Goal: Task Accomplishment & Management: Complete application form

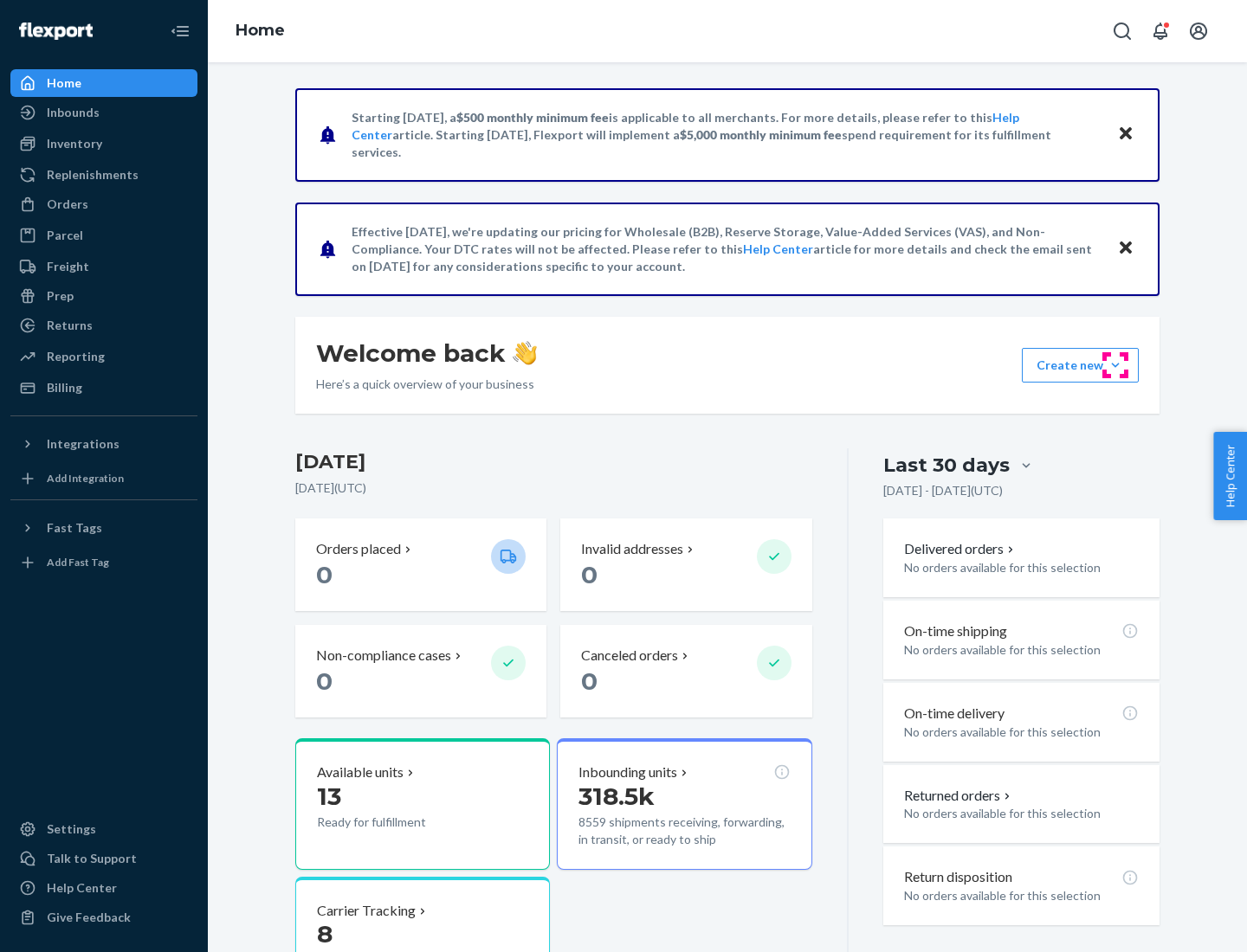
click at [1115, 365] on button "Create new Create new inbound Create new order Create new product" at bounding box center [1080, 365] width 117 height 34
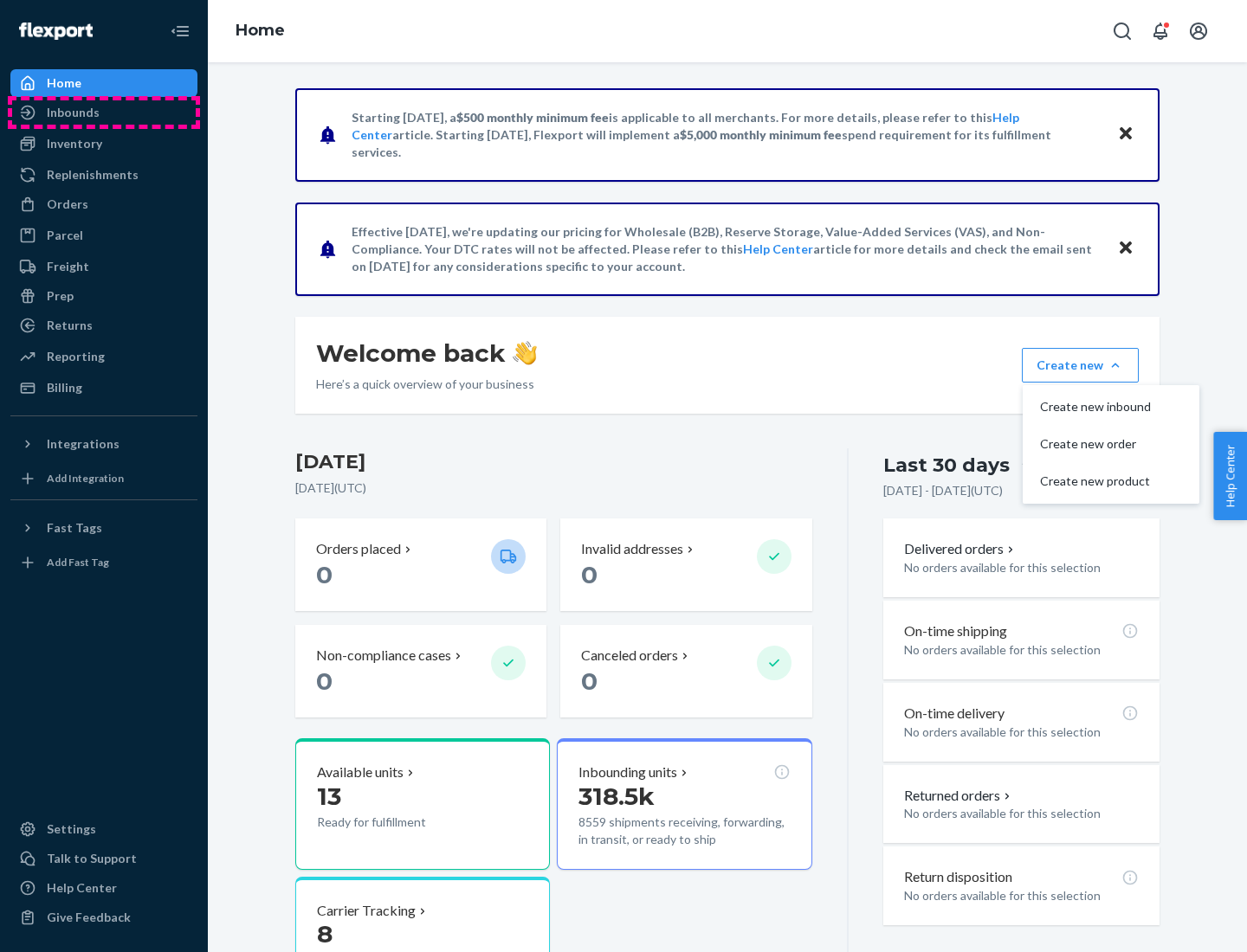
click at [104, 113] on div "Inbounds" at bounding box center [104, 112] width 184 height 24
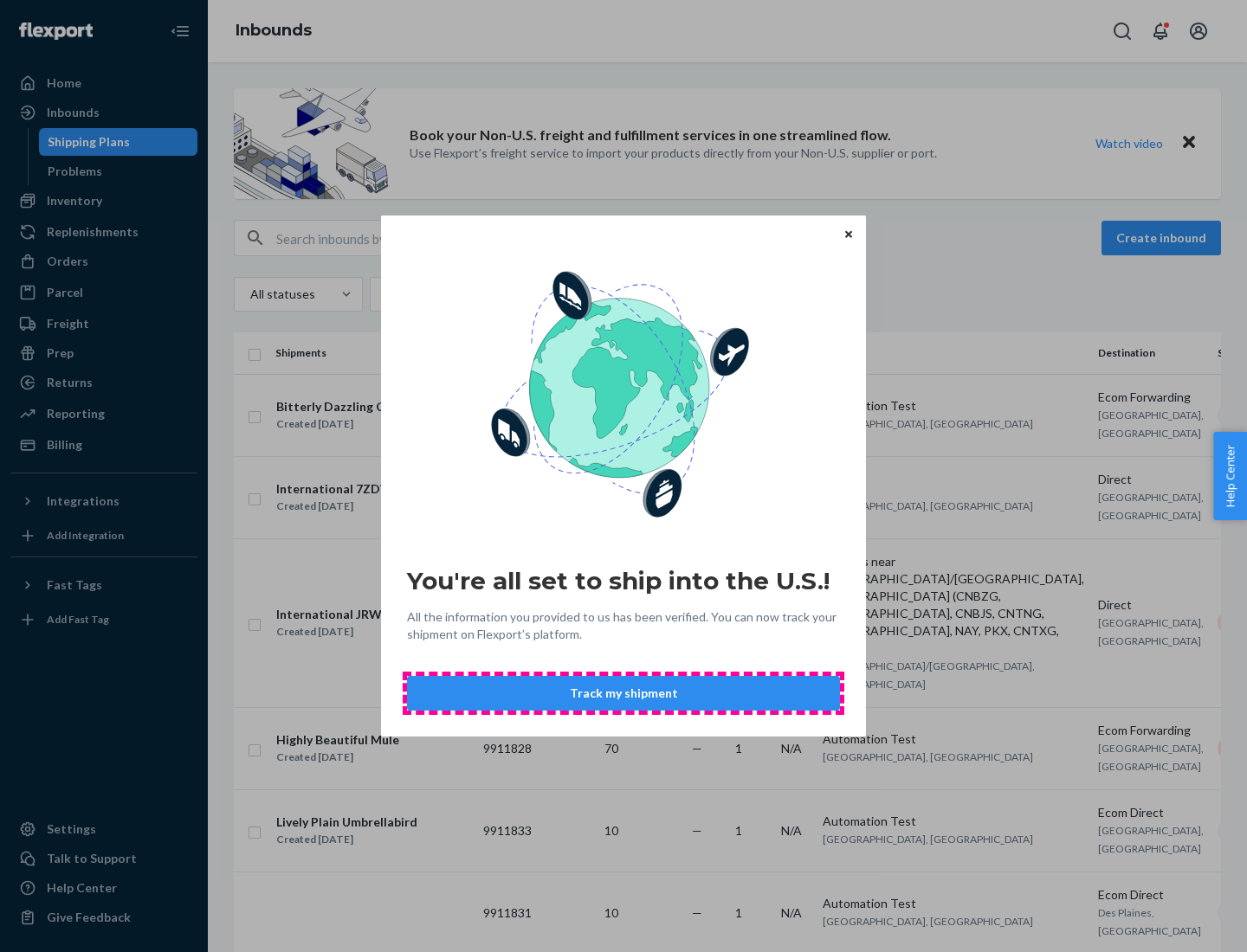
click at [623, 693] on button "Track my shipment" at bounding box center [623, 693] width 433 height 34
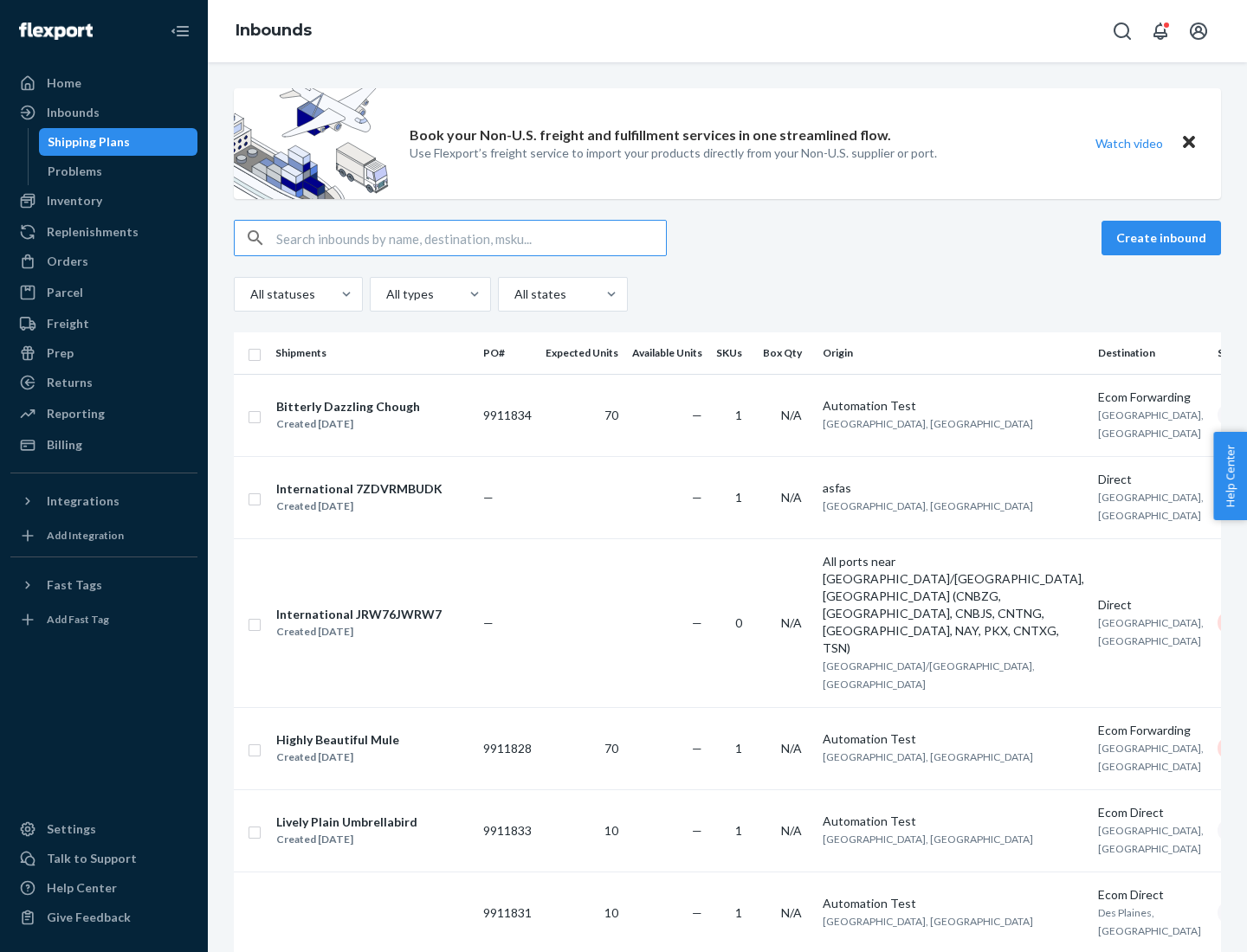
click at [1163, 238] on button "Create inbound" at bounding box center [1160, 238] width 119 height 34
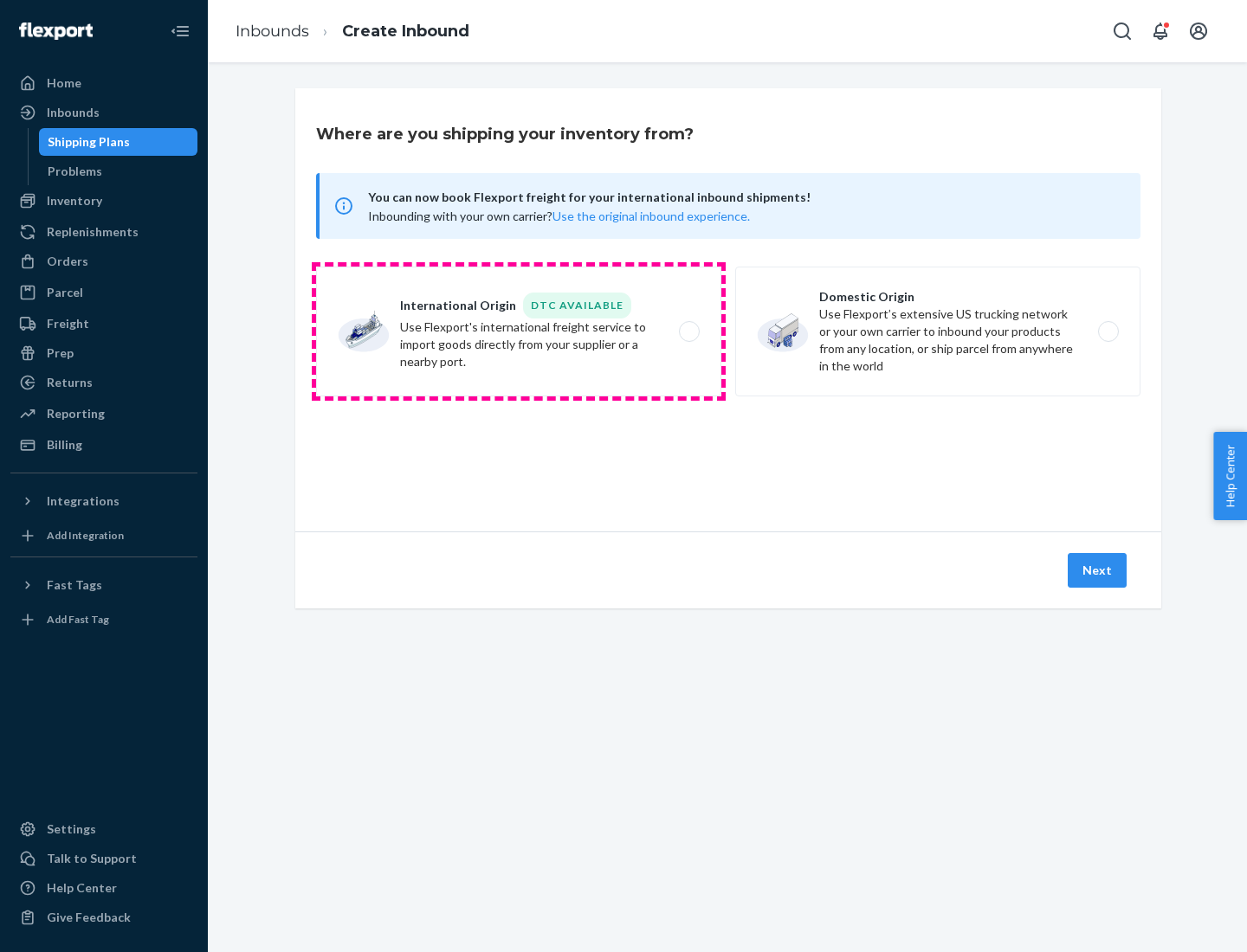
click at [518, 332] on label "International Origin DTC Available Use Flexport's international freight service…" at bounding box center [518, 332] width 405 height 130
click at [688, 332] on input "International Origin DTC Available Use Flexport's international freight service…" at bounding box center [693, 332] width 11 height 11
radio input "true"
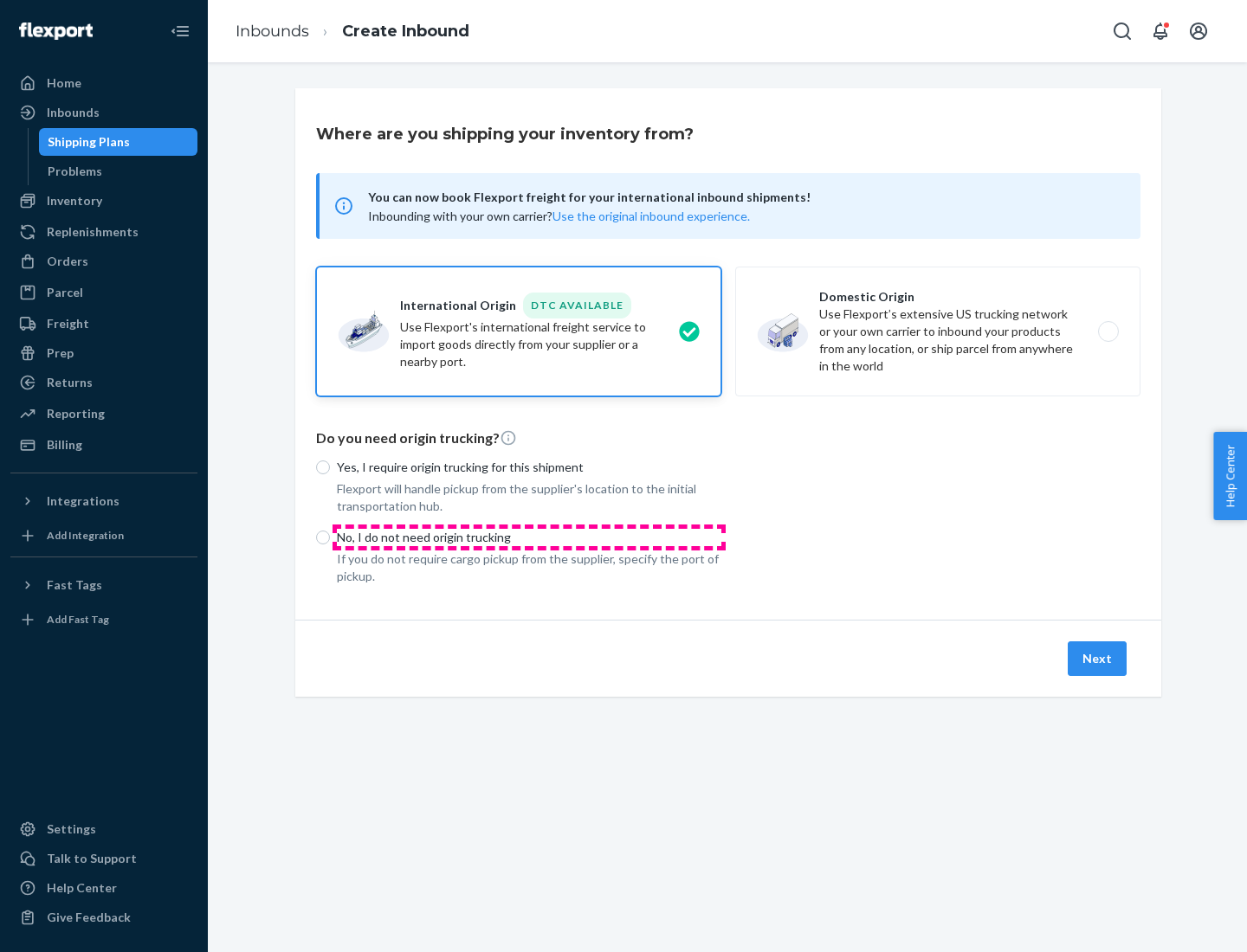
click at [529, 536] on p "No, I do not need origin trucking" at bounding box center [528, 537] width 384 height 17
click at [330, 536] on input "No, I do not need origin trucking" at bounding box center [322, 537] width 14 height 14
radio input "true"
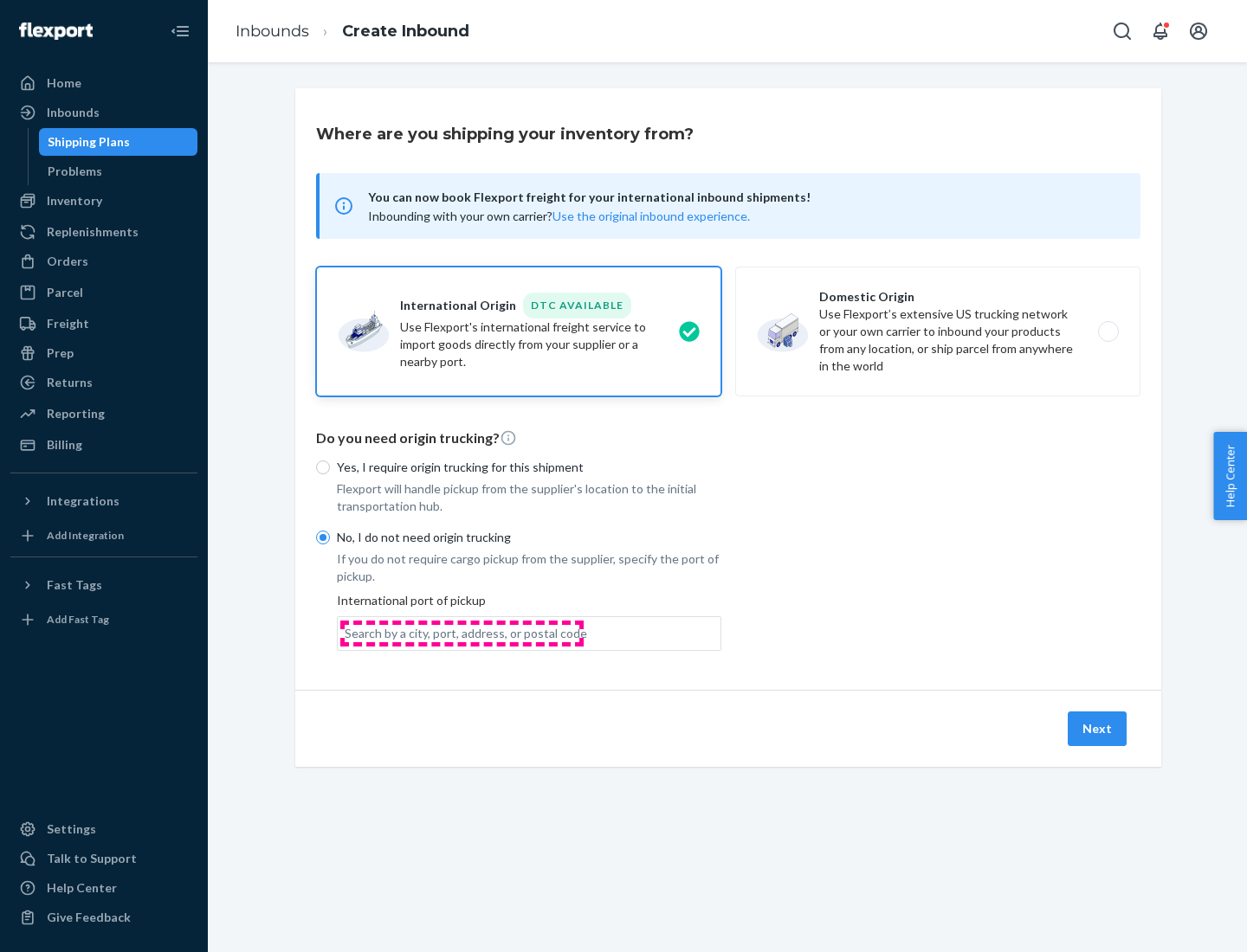
click at [462, 633] on div "Search by a city, port, address, or postal code" at bounding box center [465, 633] width 243 height 17
click at [346, 633] on input "Search by a city, port, address, or postal code" at bounding box center [345, 633] width 2 height 17
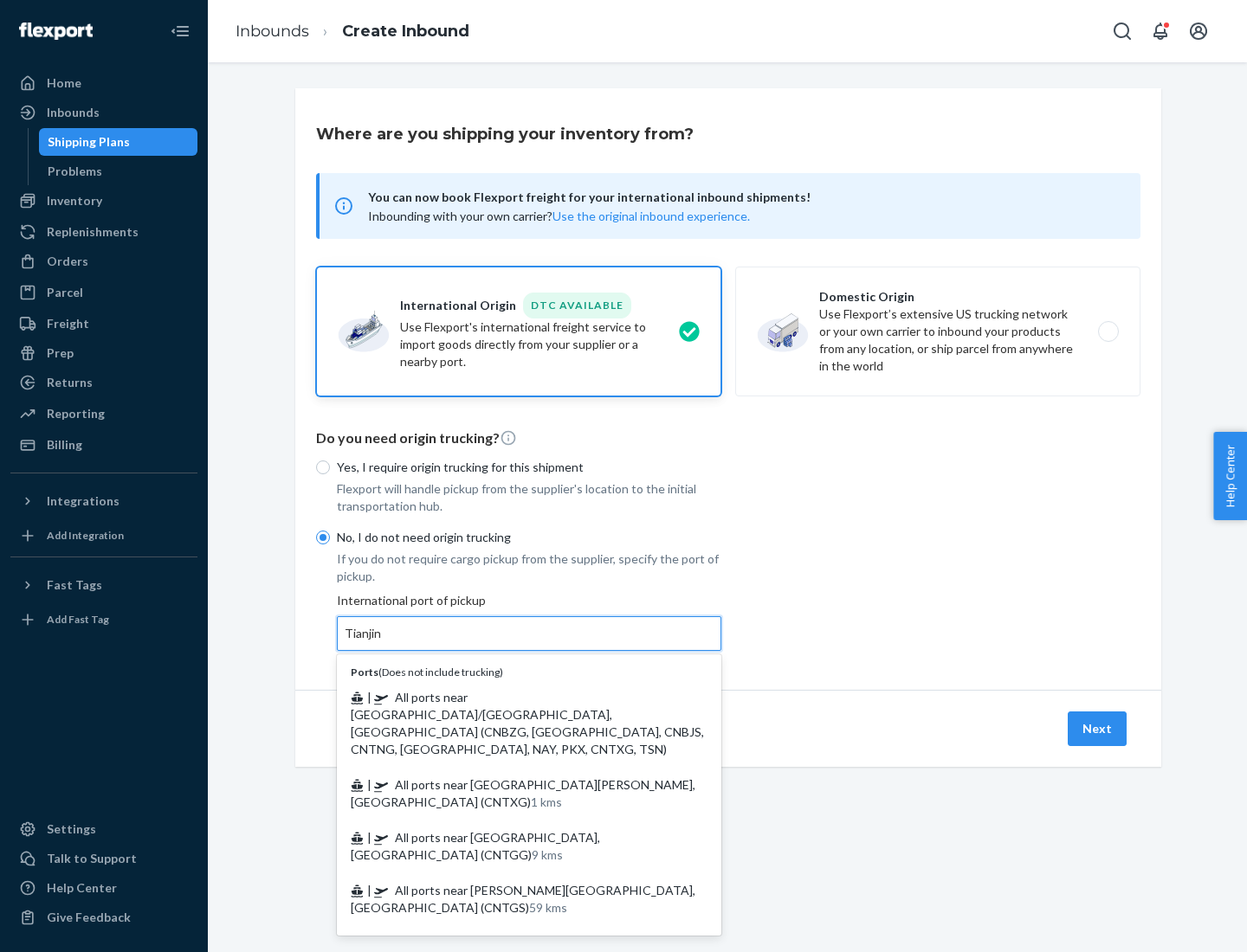
click at [511, 697] on span "| All ports near [GEOGRAPHIC_DATA]/[GEOGRAPHIC_DATA], [GEOGRAPHIC_DATA] (CNBZG,…" at bounding box center [527, 723] width 353 height 67
click at [382, 642] on input "Tianjin" at bounding box center [363, 633] width 38 height 17
type input "All ports near [GEOGRAPHIC_DATA]/[GEOGRAPHIC_DATA], [GEOGRAPHIC_DATA] (CNBZG, […"
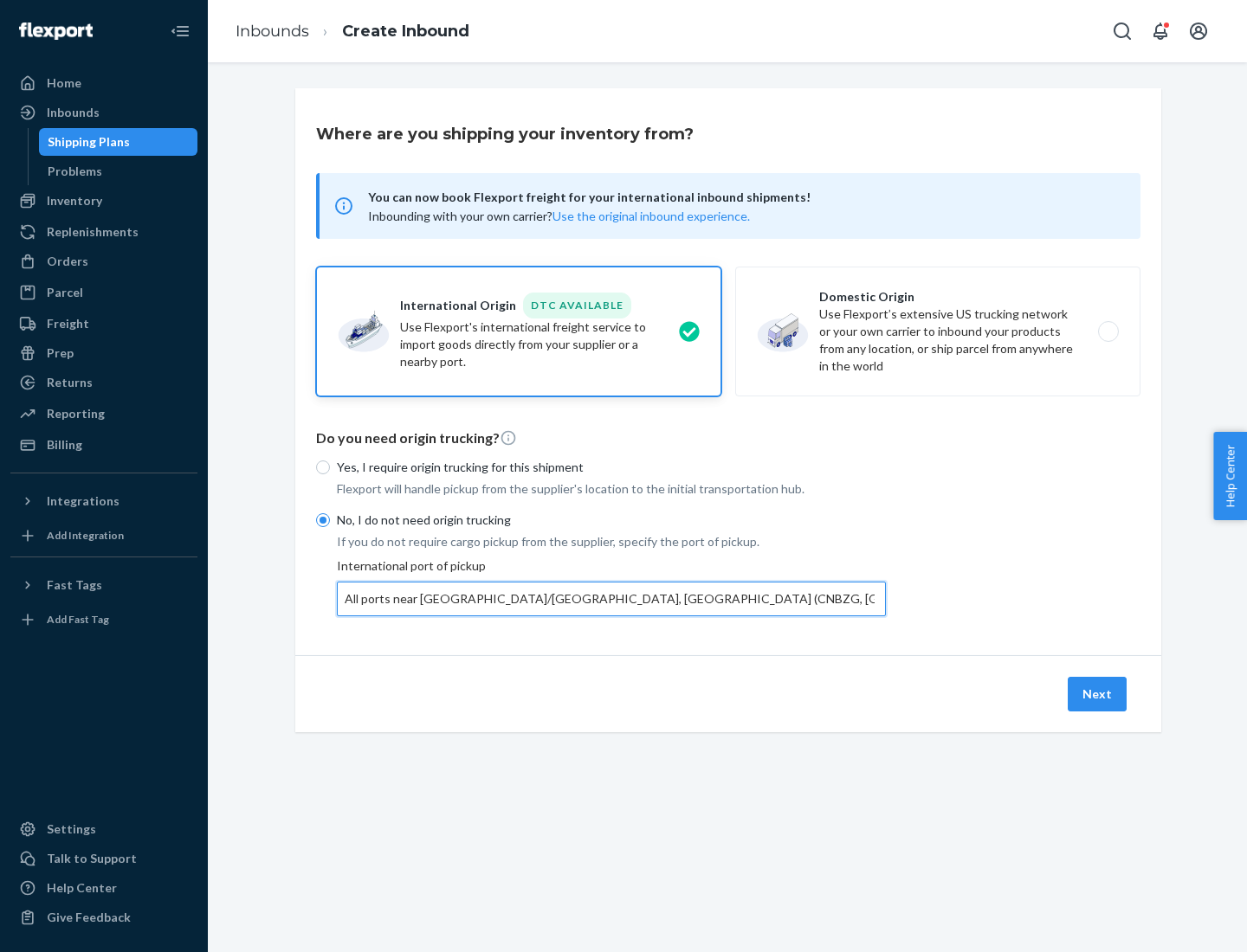
click at [1097, 693] on button "Next" at bounding box center [1096, 694] width 59 height 34
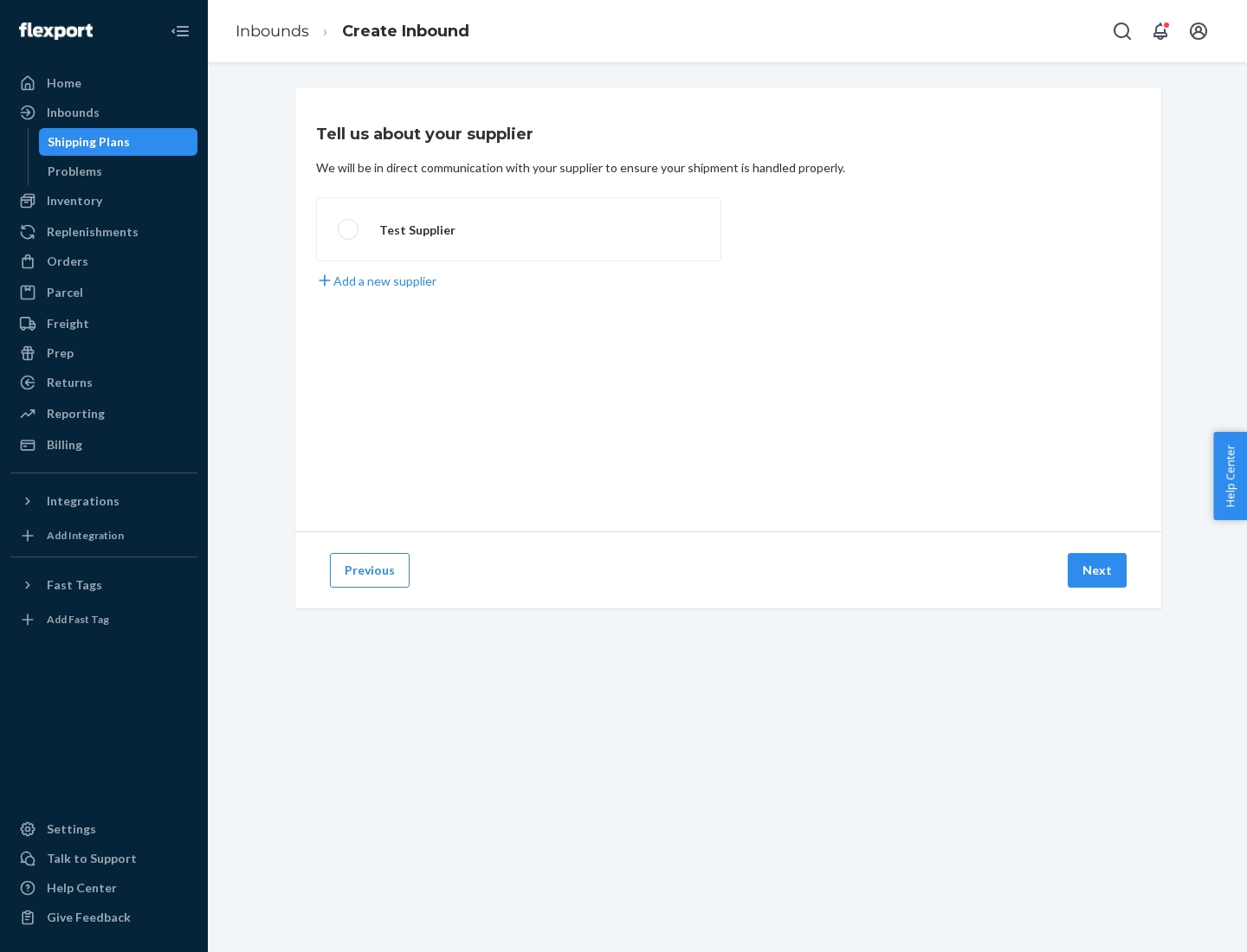
click at [518, 229] on label "Test Supplier" at bounding box center [518, 229] width 405 height 64
click at [349, 229] on input "Test Supplier" at bounding box center [343, 230] width 11 height 11
radio input "true"
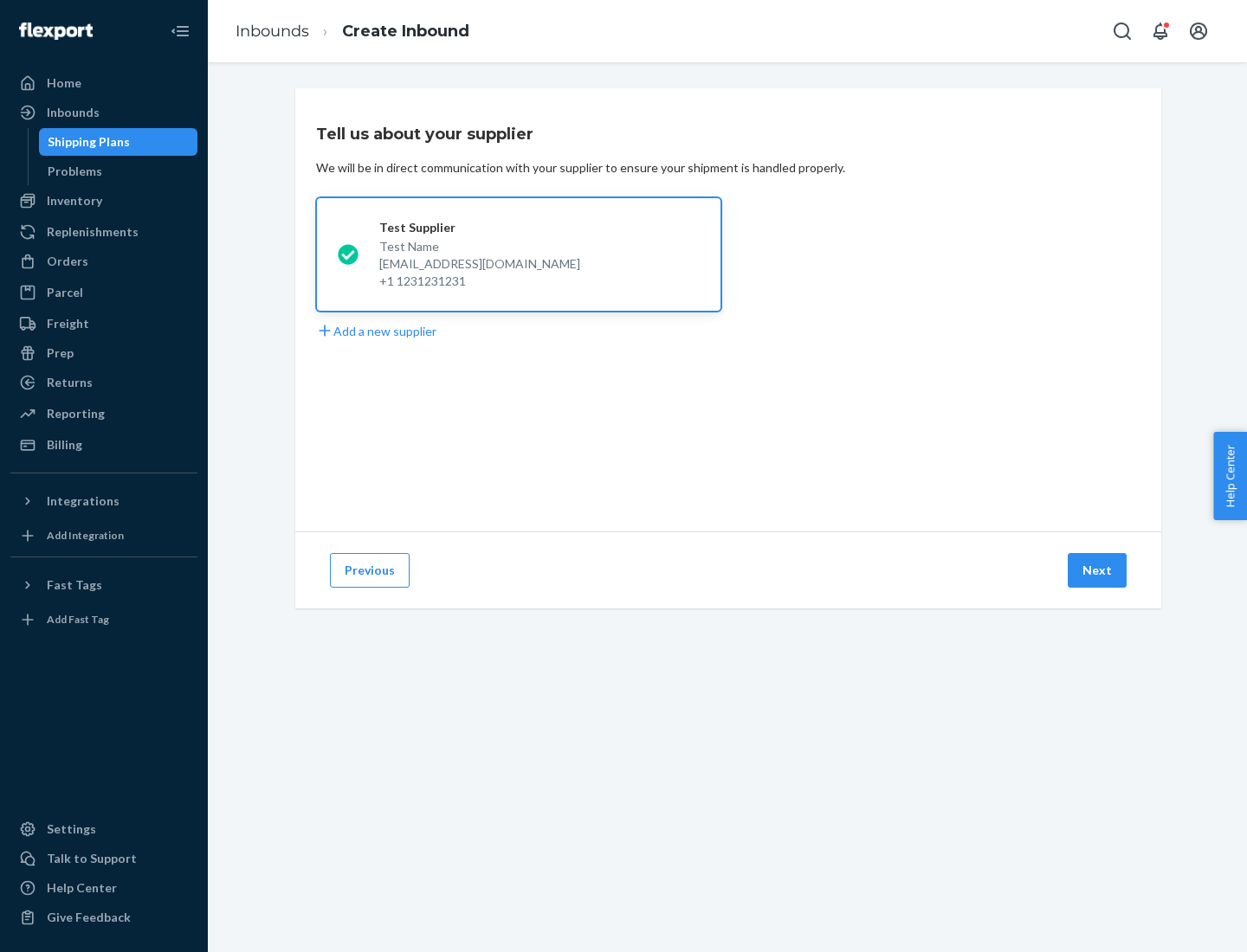
click at [1097, 571] on button "Next" at bounding box center [1096, 571] width 59 height 34
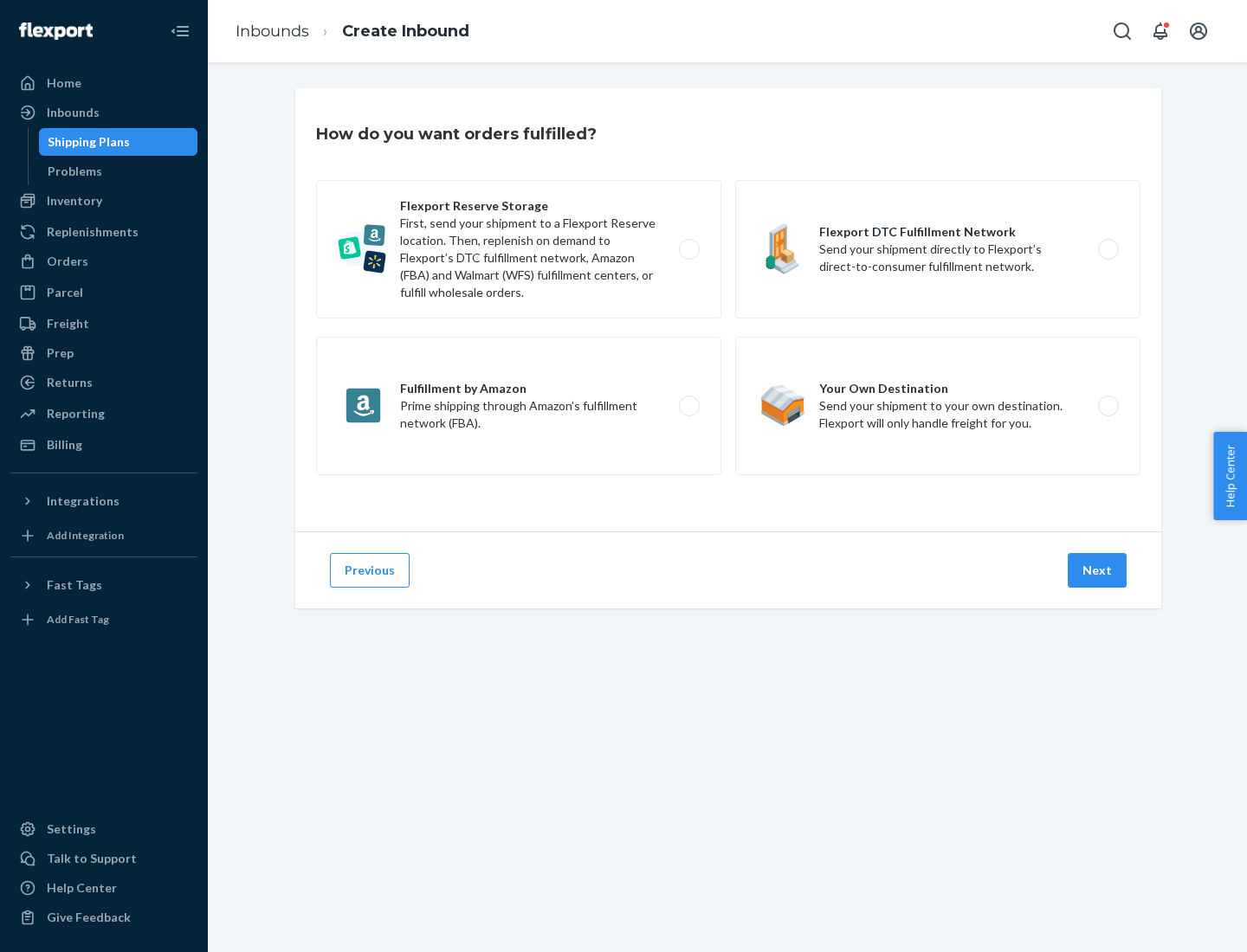
click at [518, 250] on label "Flexport Reserve Storage First, send your shipment to a Flexport Reserve locati…" at bounding box center [518, 250] width 405 height 139
click at [688, 250] on input "Flexport Reserve Storage First, send your shipment to a Flexport Reserve locati…" at bounding box center [693, 250] width 11 height 11
radio input "true"
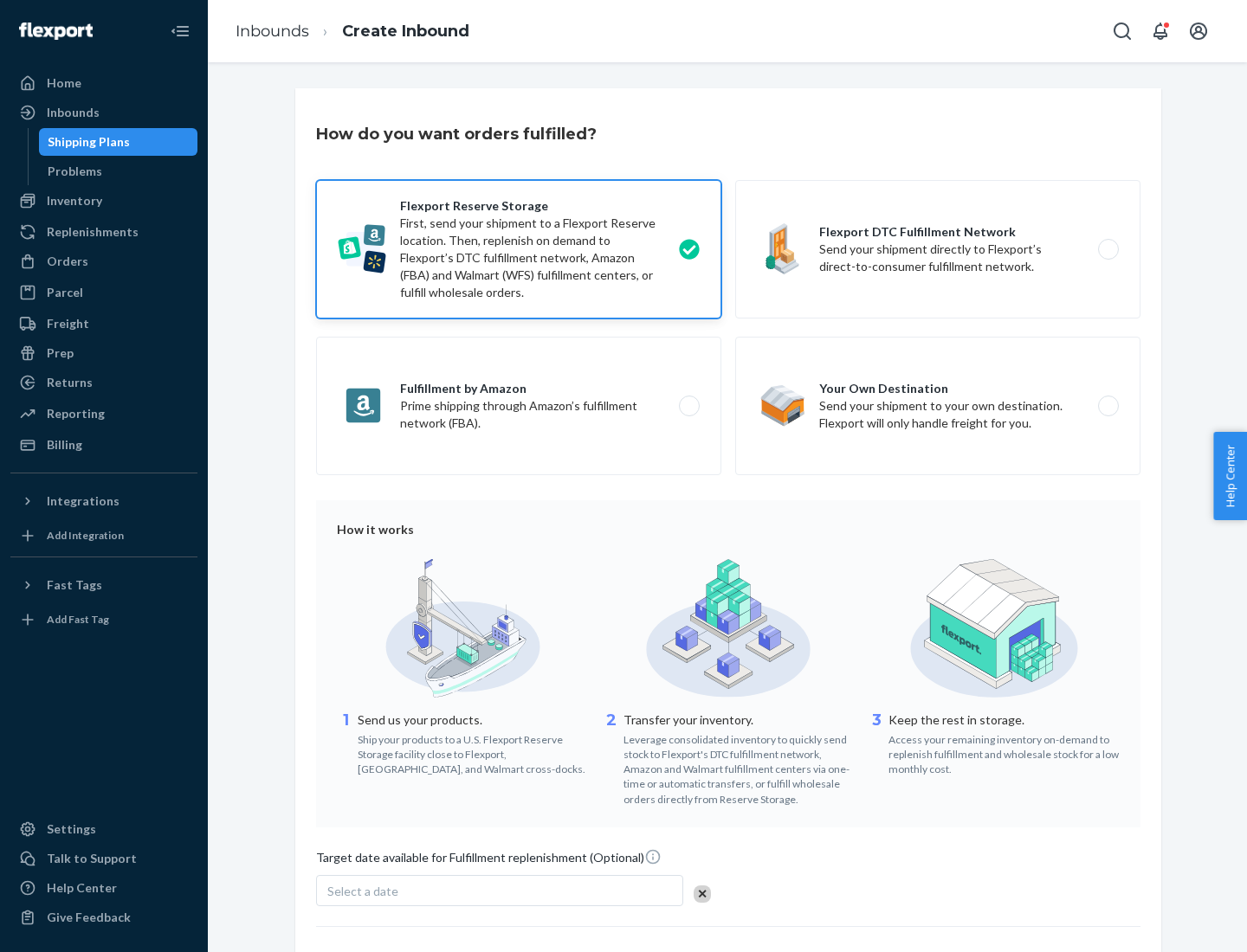
scroll to position [142, 0]
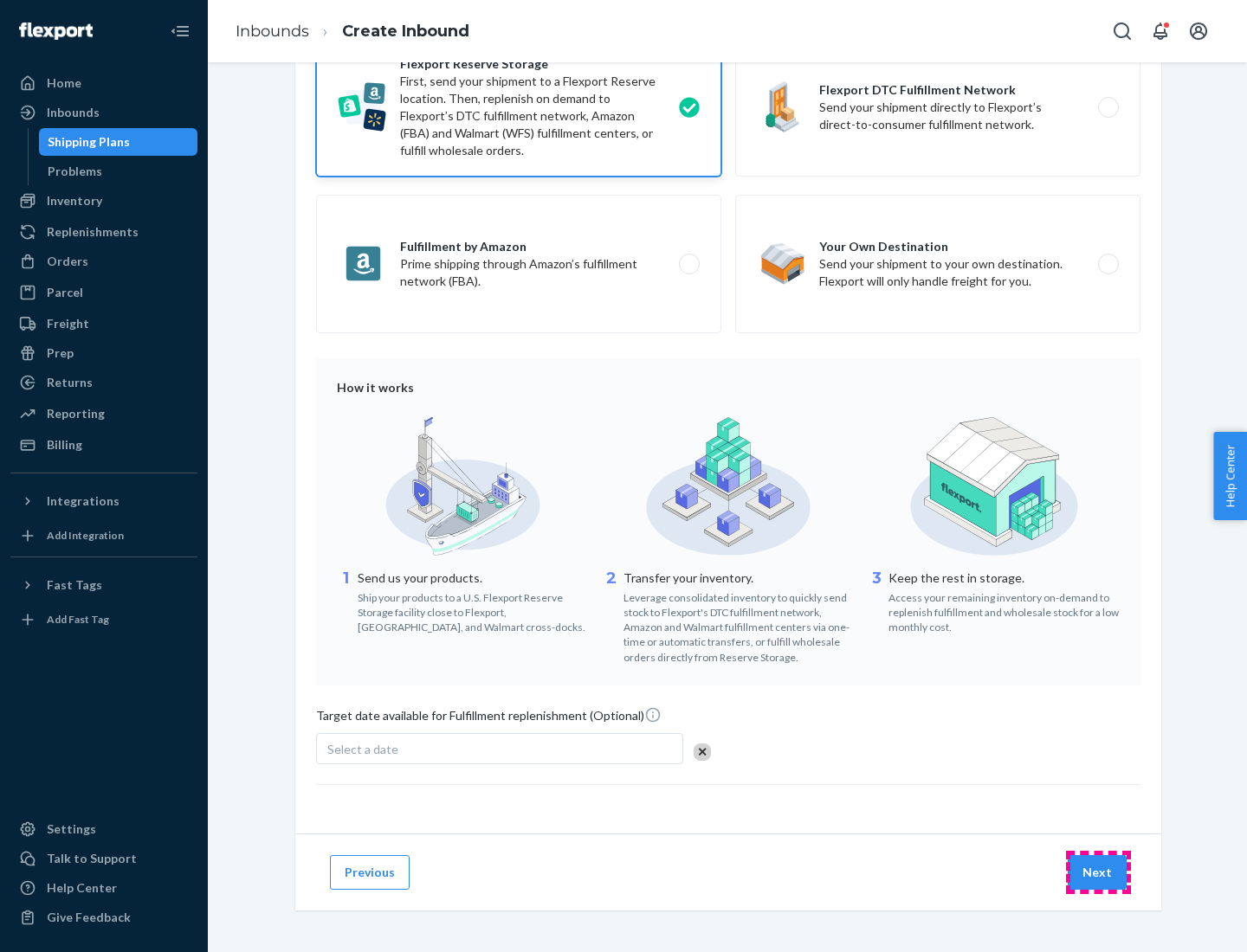
click at [1097, 872] on button "Next" at bounding box center [1096, 873] width 59 height 34
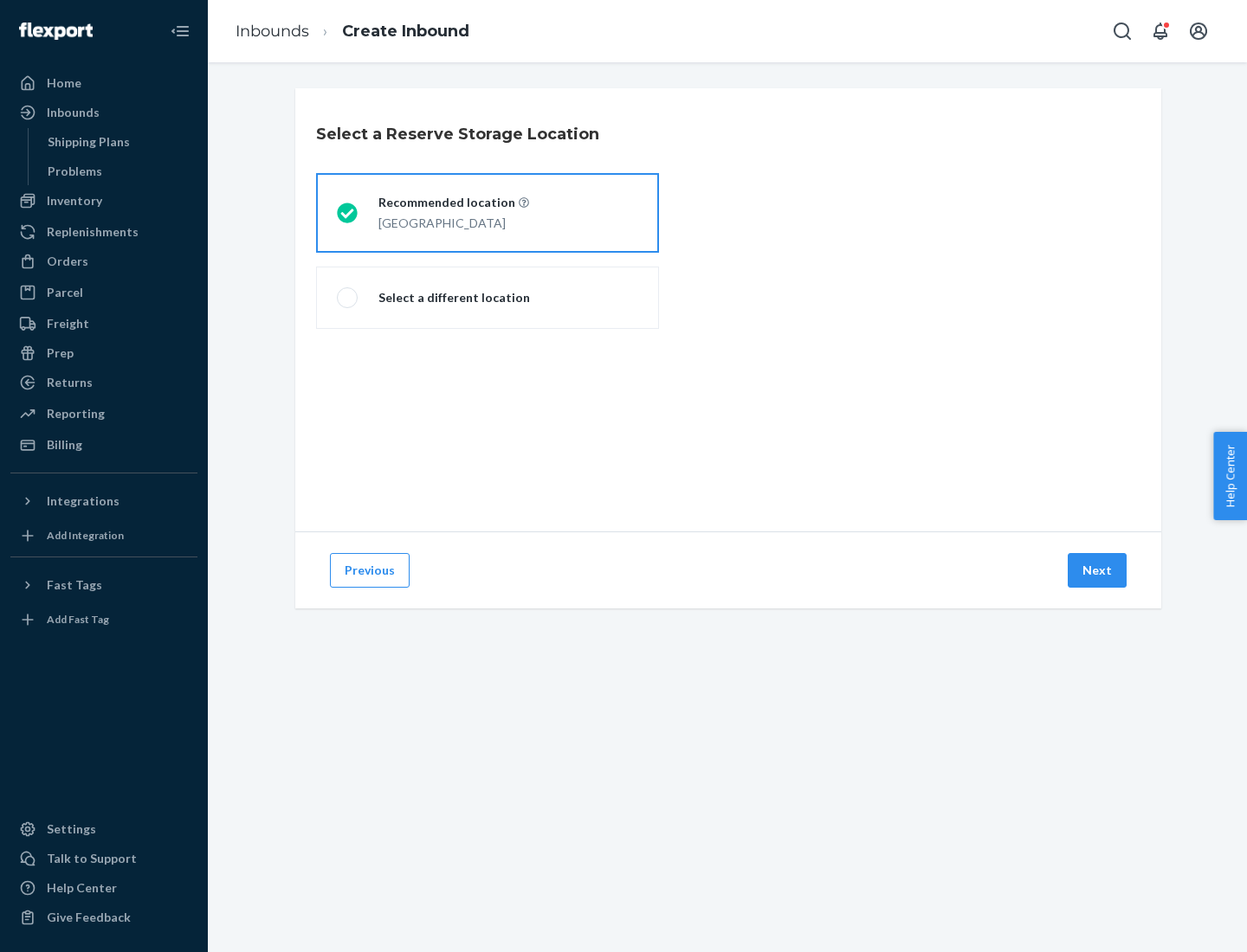
click at [488, 213] on div "[GEOGRAPHIC_DATA]" at bounding box center [454, 221] width 151 height 21
click at [348, 213] on input "Recommended location [GEOGRAPHIC_DATA]" at bounding box center [342, 213] width 11 height 11
click at [1097, 571] on button "Next" at bounding box center [1096, 571] width 59 height 34
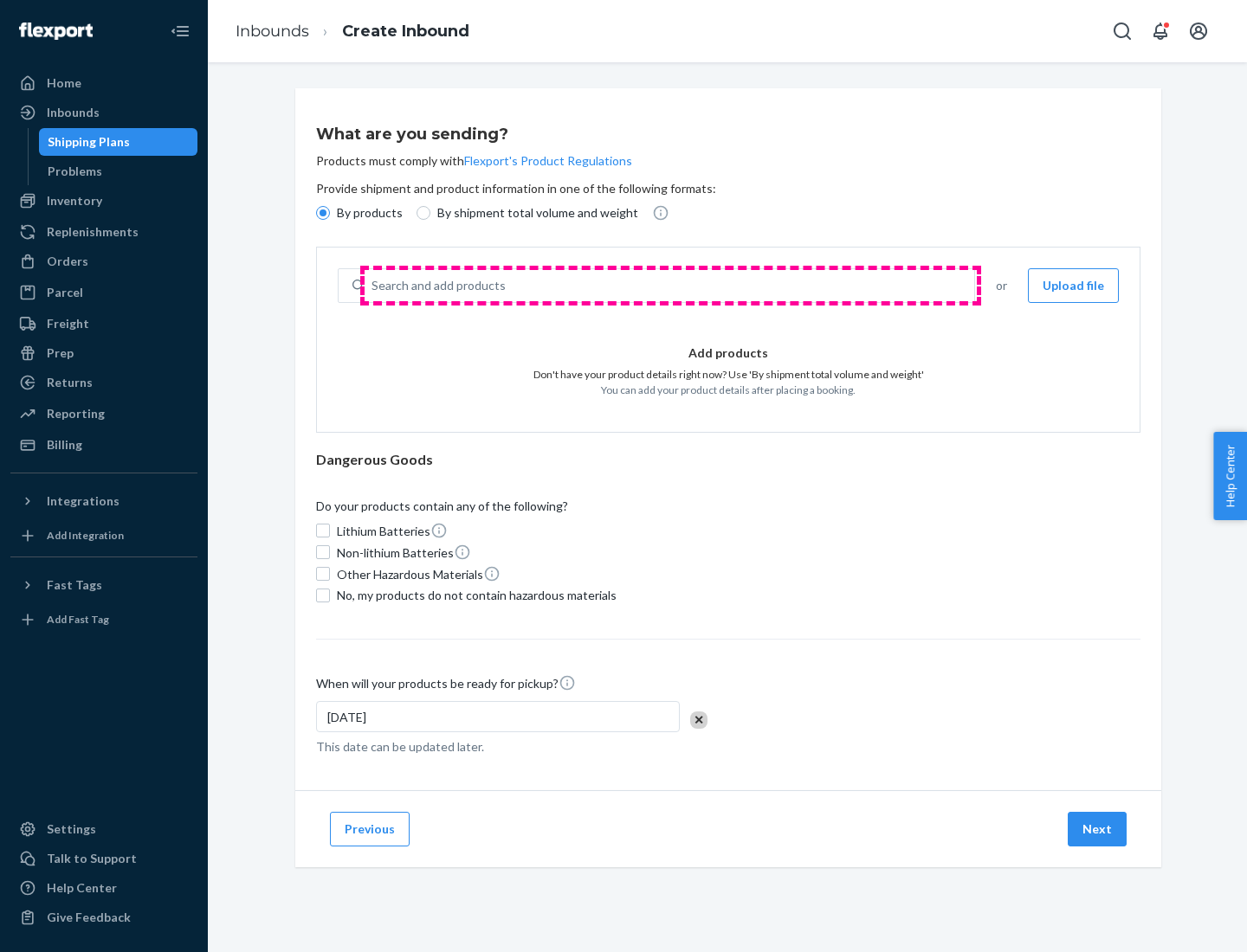
click at [670, 286] on div "Search and add products" at bounding box center [669, 286] width 610 height 32
click at [373, 286] on input "Search and add products" at bounding box center [372, 285] width 2 height 17
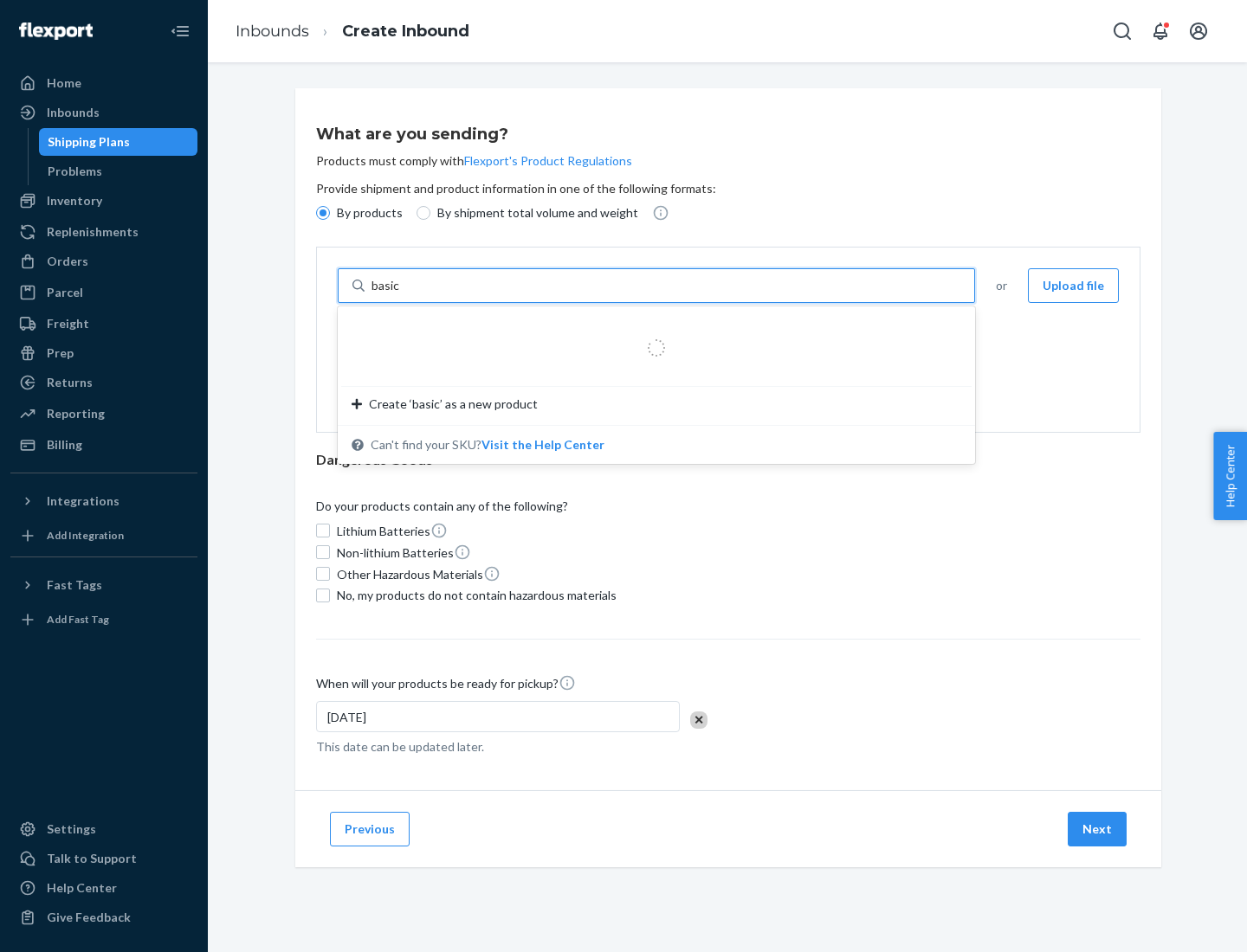
type input "basic"
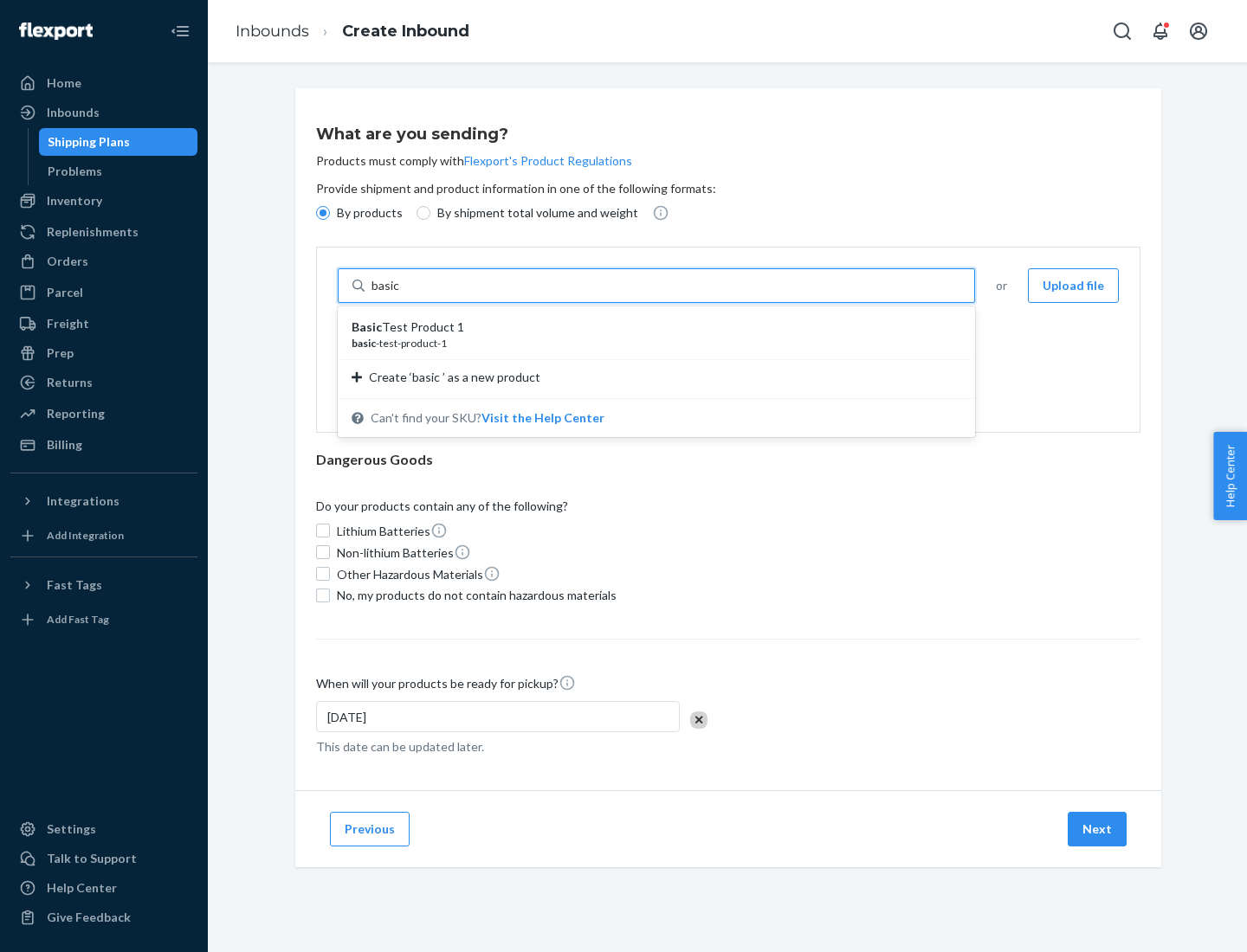
click at [650, 327] on div "Basic Test Product 1" at bounding box center [649, 326] width 596 height 17
click at [402, 294] on input "basic" at bounding box center [387, 285] width 32 height 17
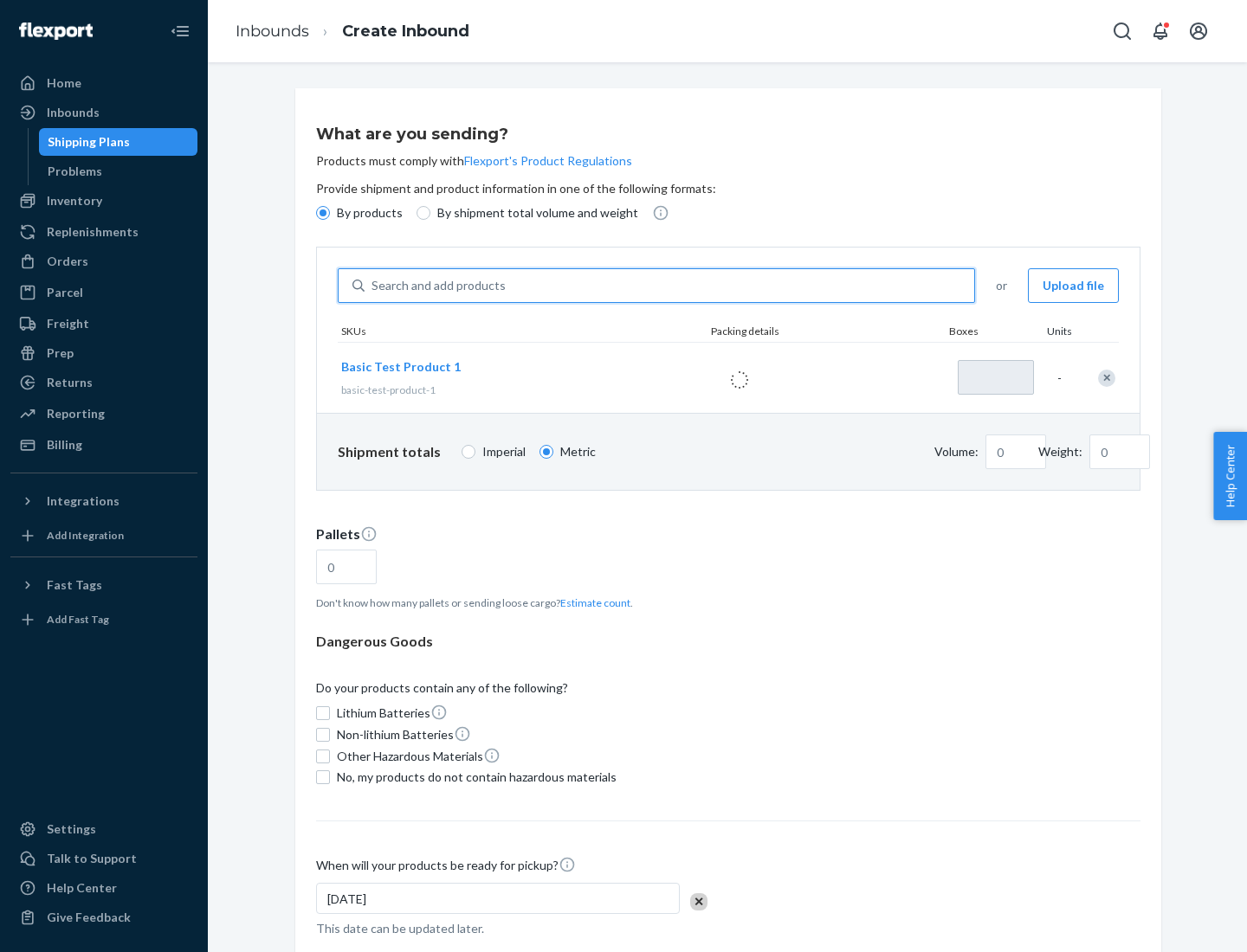
type input "1"
type input "1.09"
type input "3.27"
type input "3"
type input "0.01"
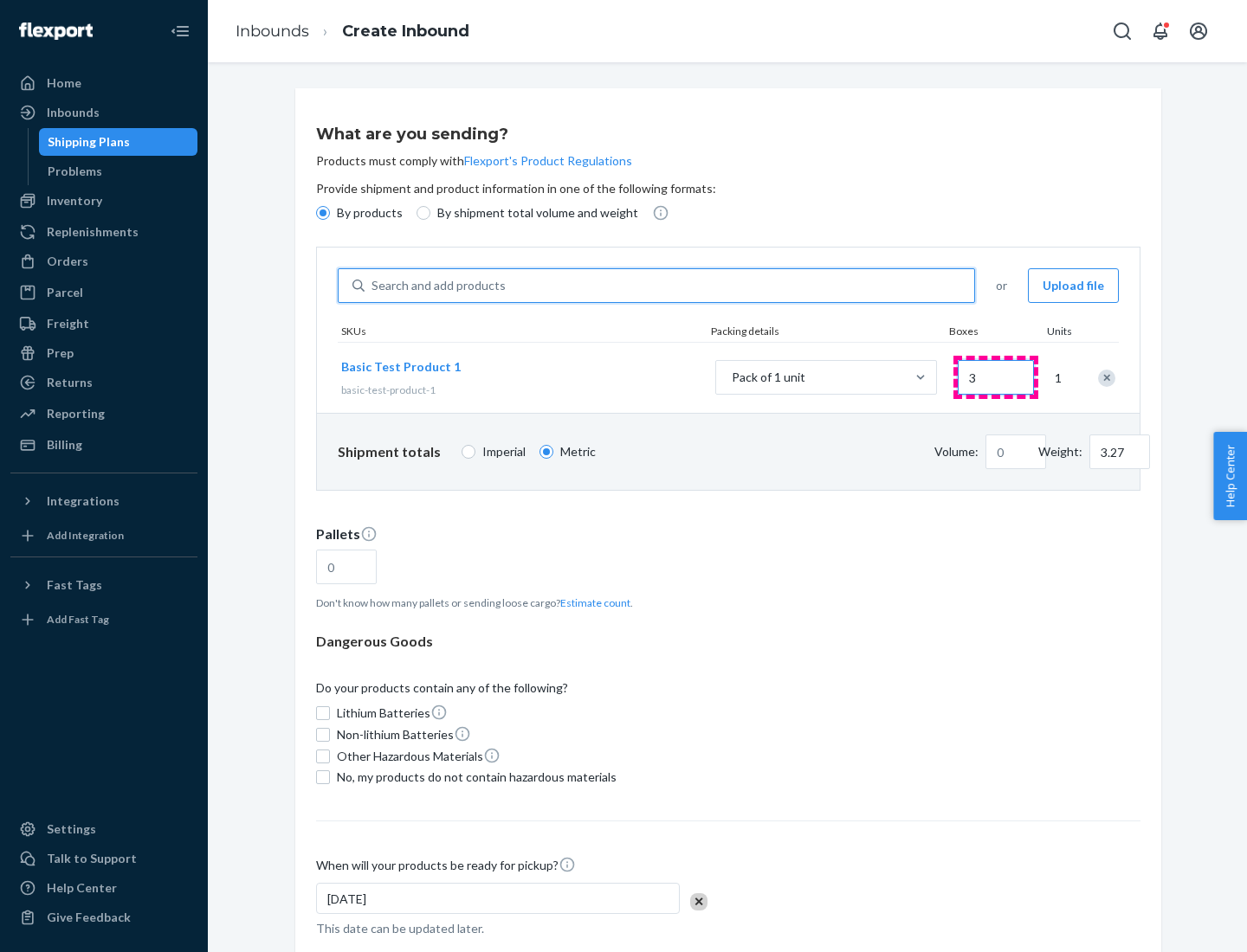
type input "32.66"
type input "30"
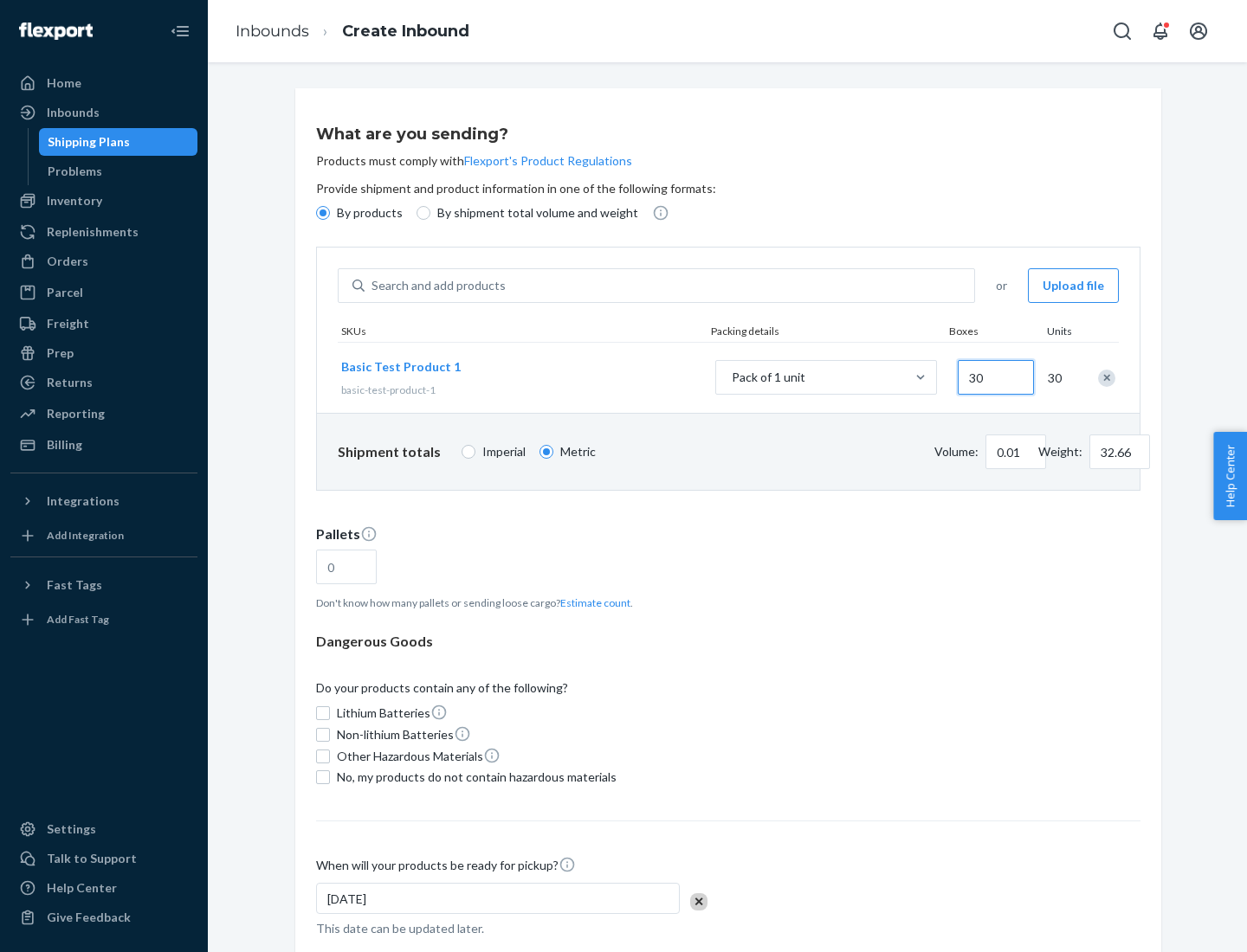
type input "0.07"
type input "326.59"
type input "300"
type input "0.68"
type input "3265.86"
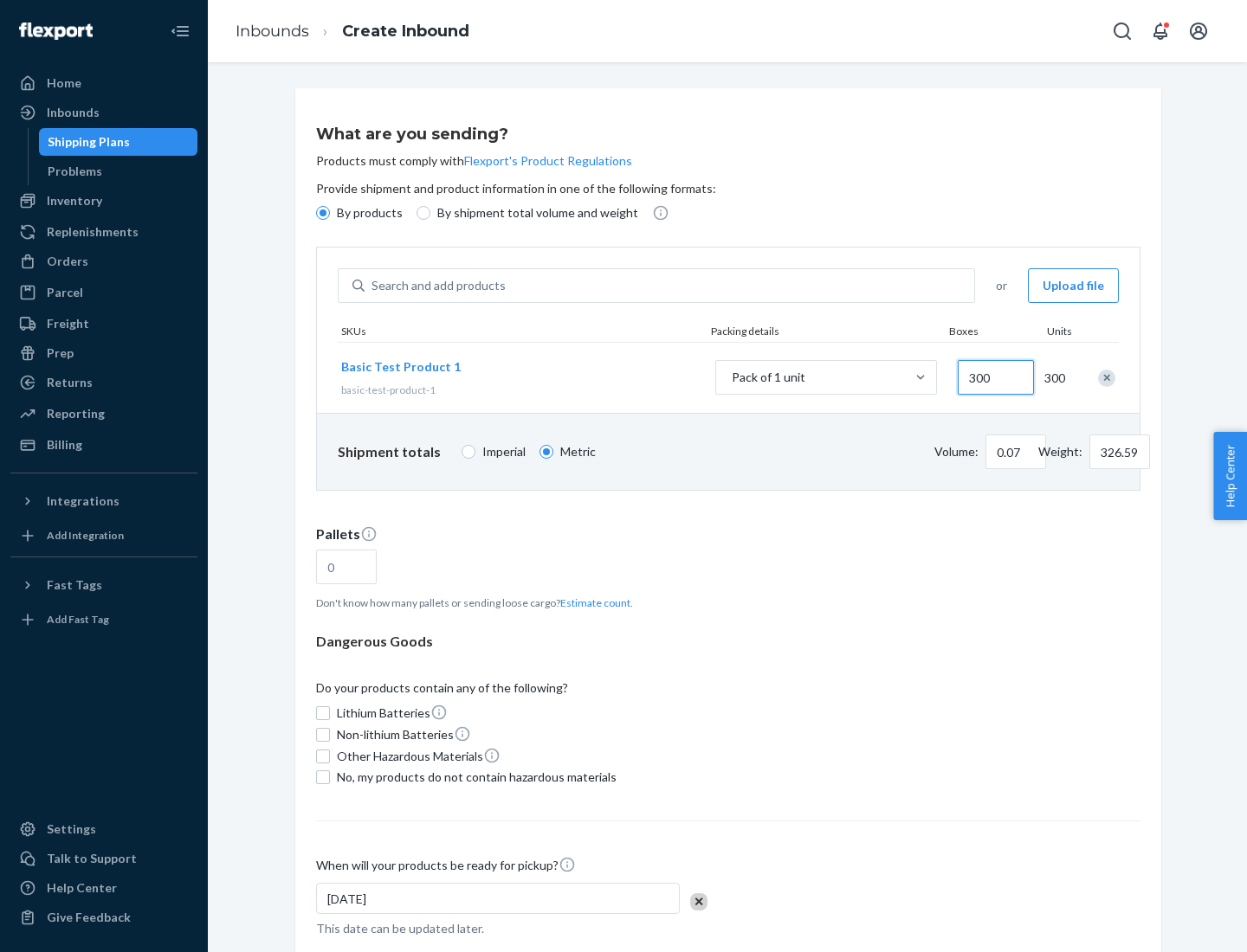
type input "3000"
type input "1.09"
type input "1"
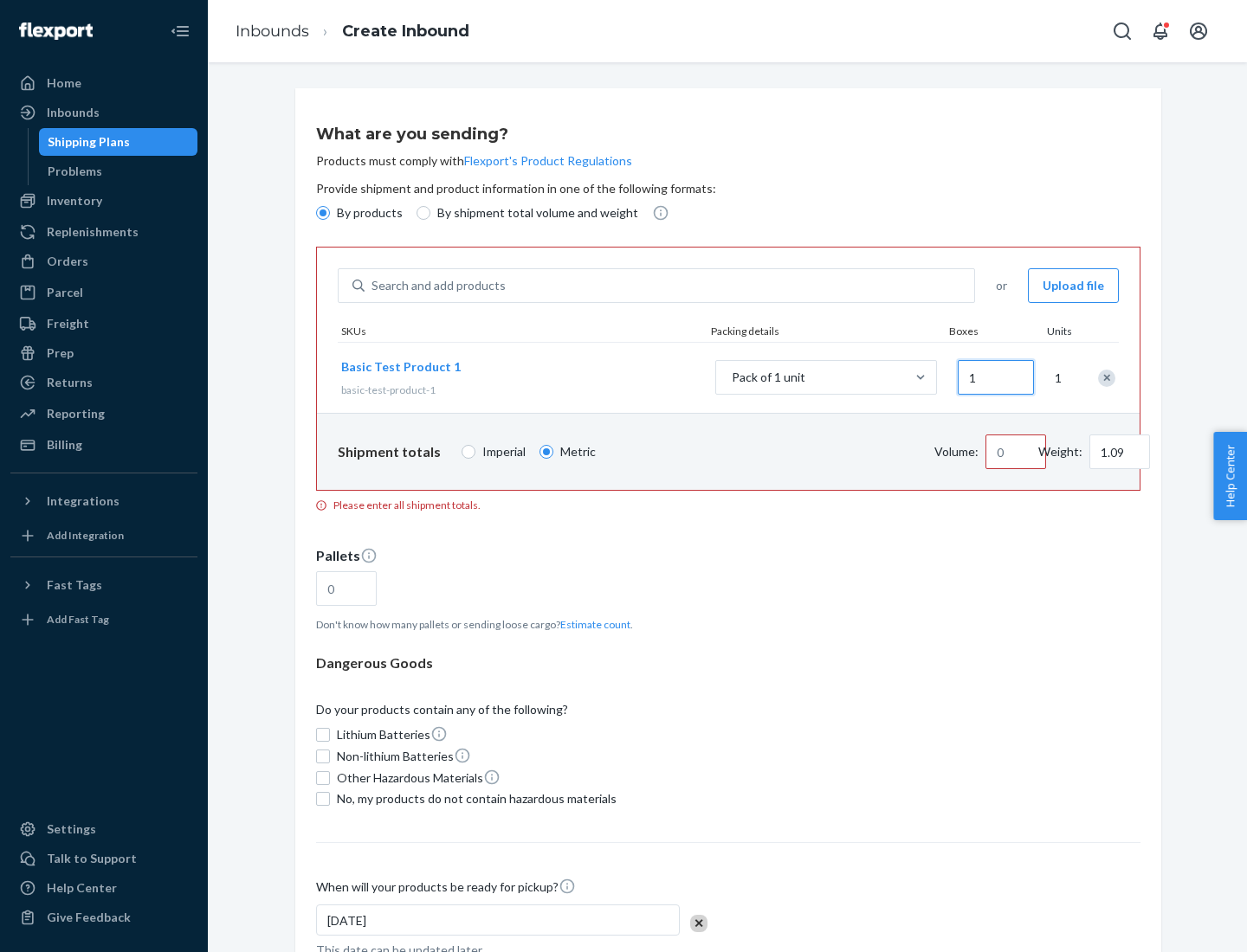
type input "10.89"
type input "10"
type input "0.02"
type input "108.86"
type input "100"
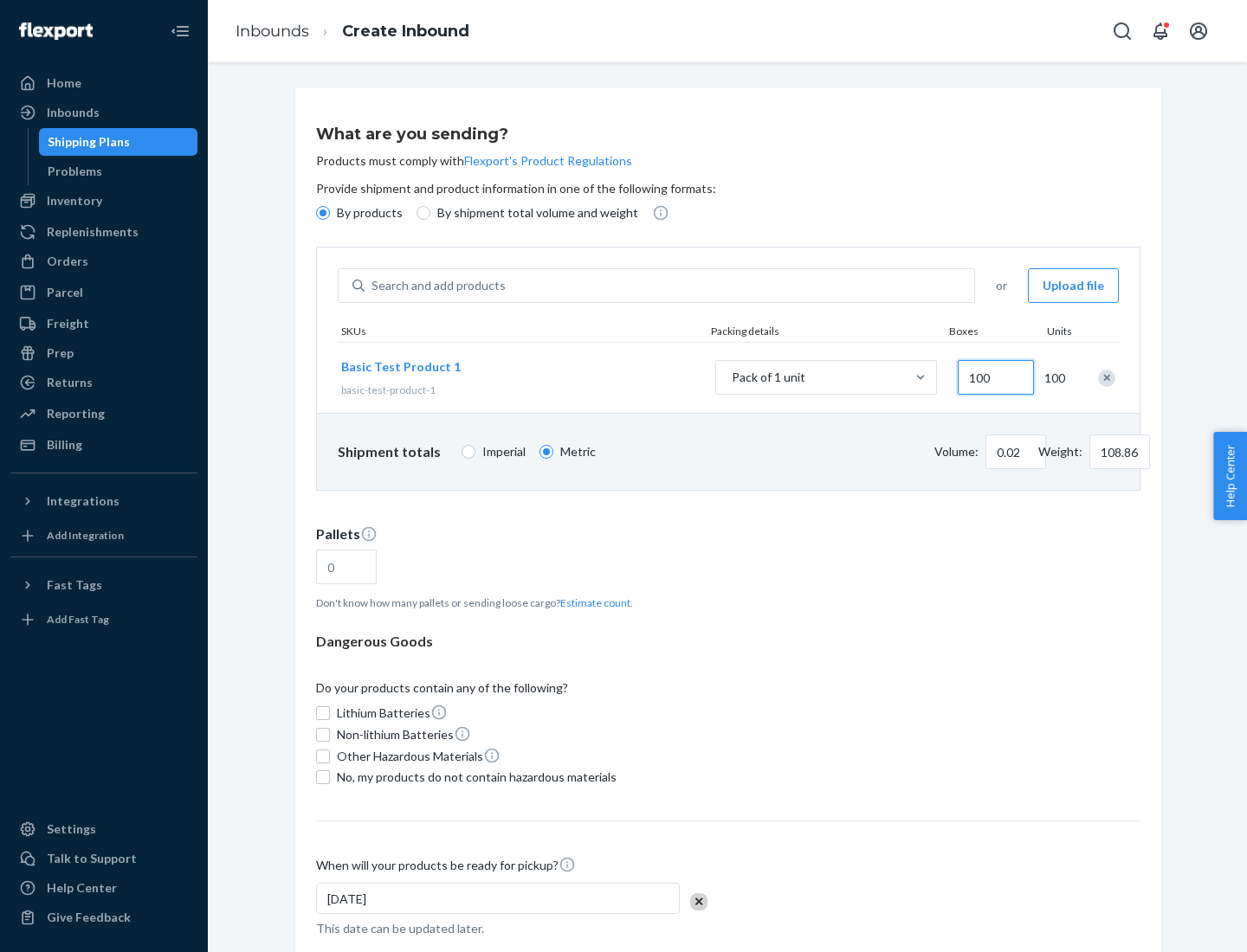
type input "0.23"
type input "1088.62"
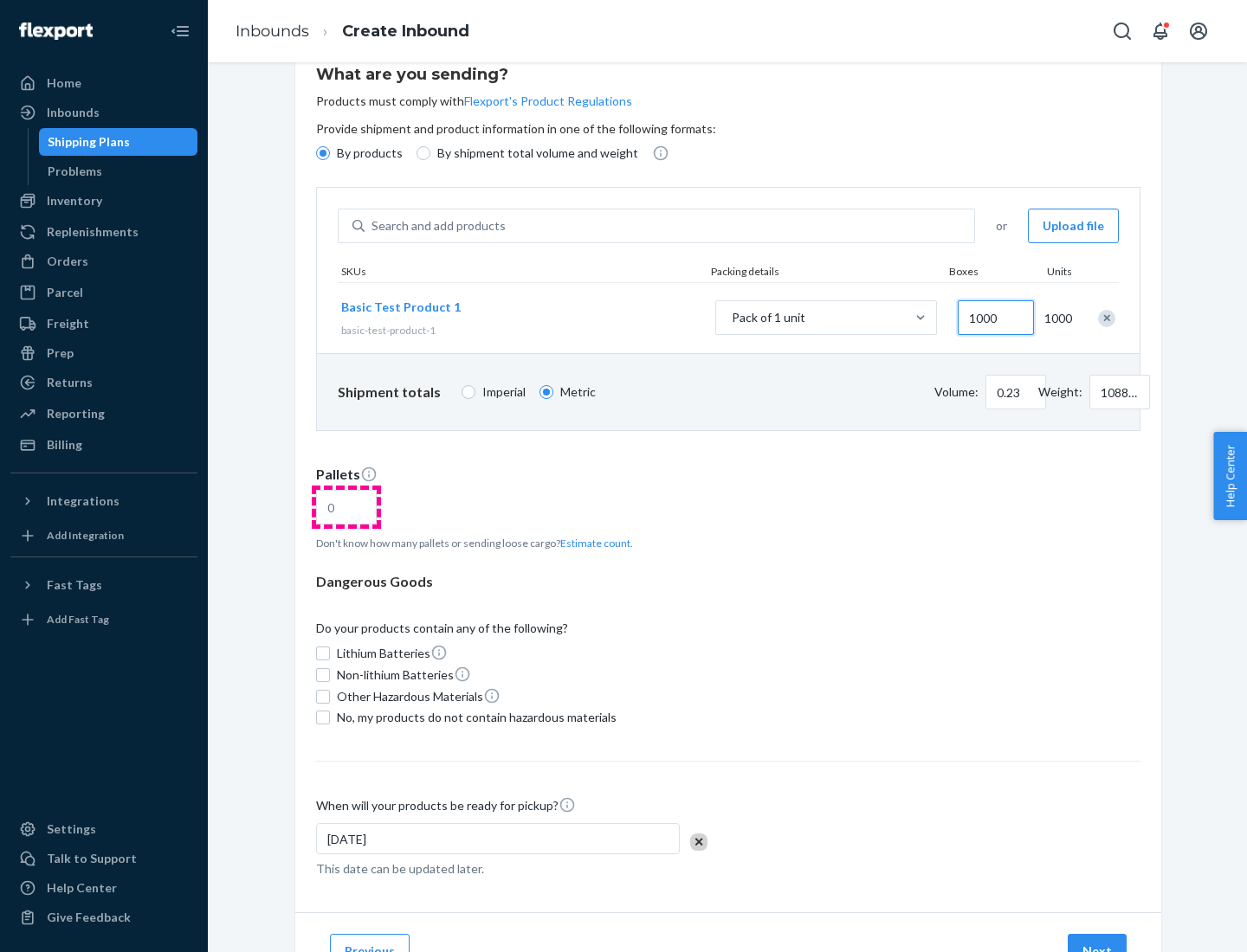
type input "1000"
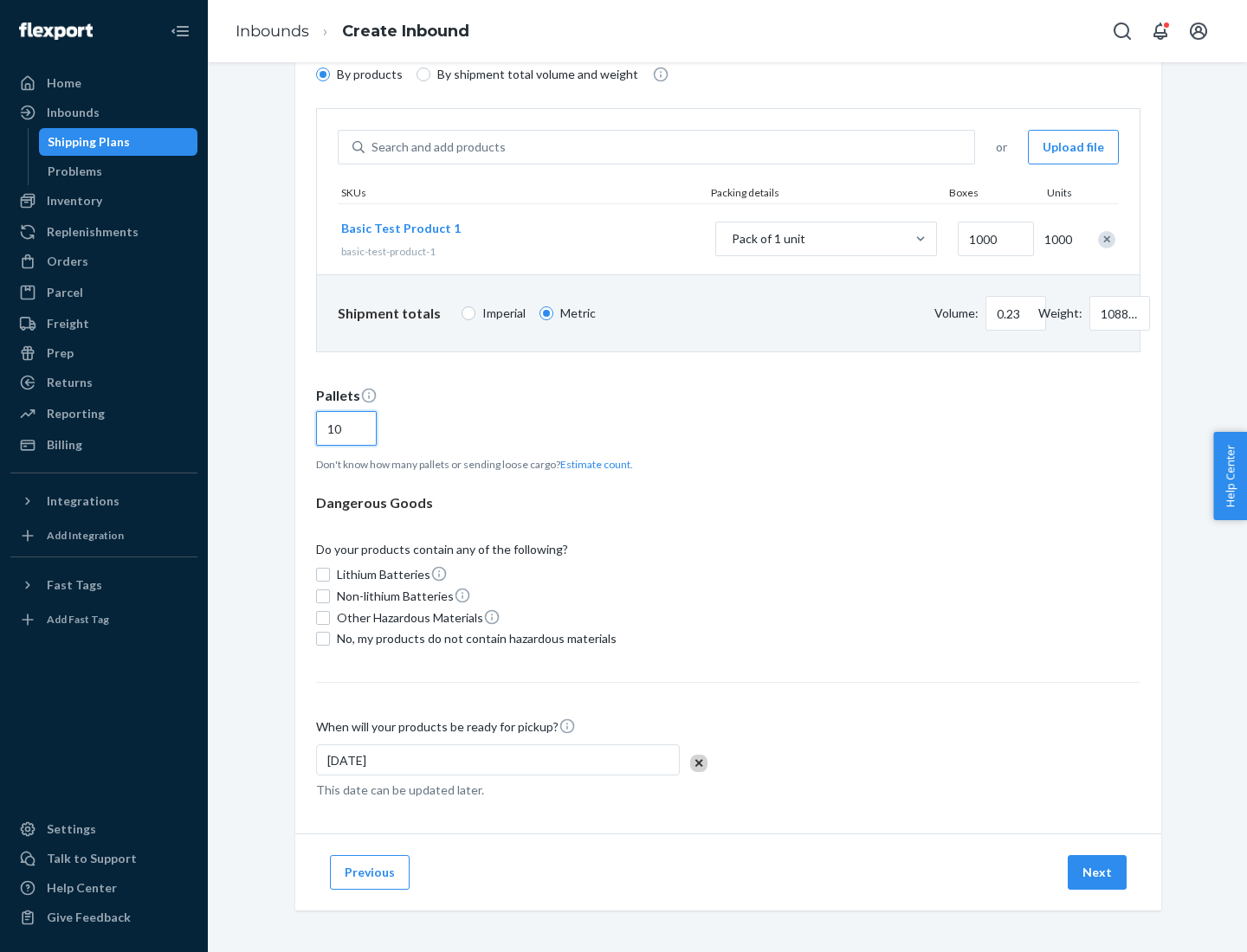
type input "10"
click at [473, 639] on span "No, my products do not contain hazardous materials" at bounding box center [476, 638] width 280 height 17
click at [330, 639] on input "No, my products do not contain hazardous materials" at bounding box center [322, 638] width 14 height 14
checkbox input "true"
click at [1097, 873] on button "Next" at bounding box center [1096, 873] width 59 height 34
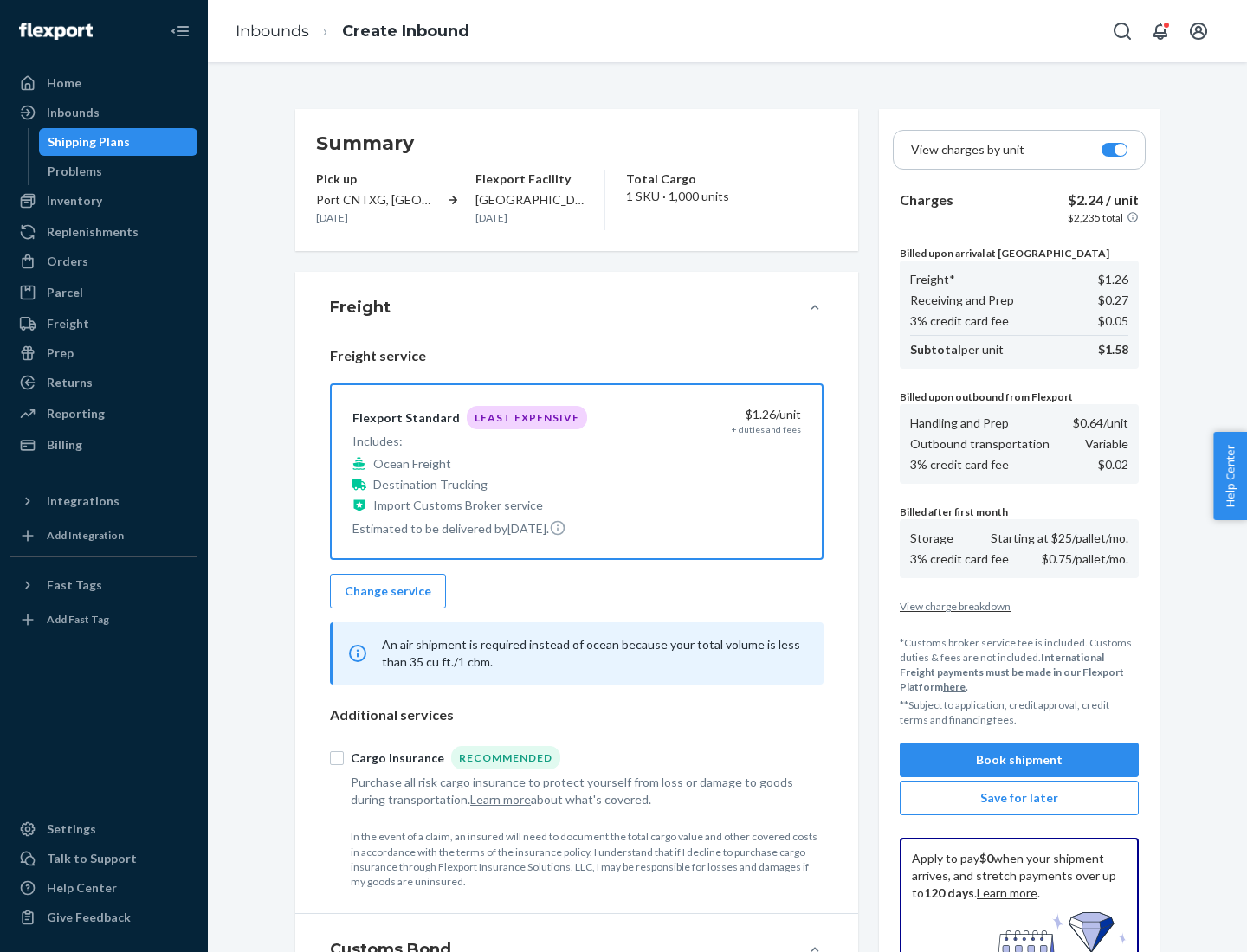
scroll to position [252, 0]
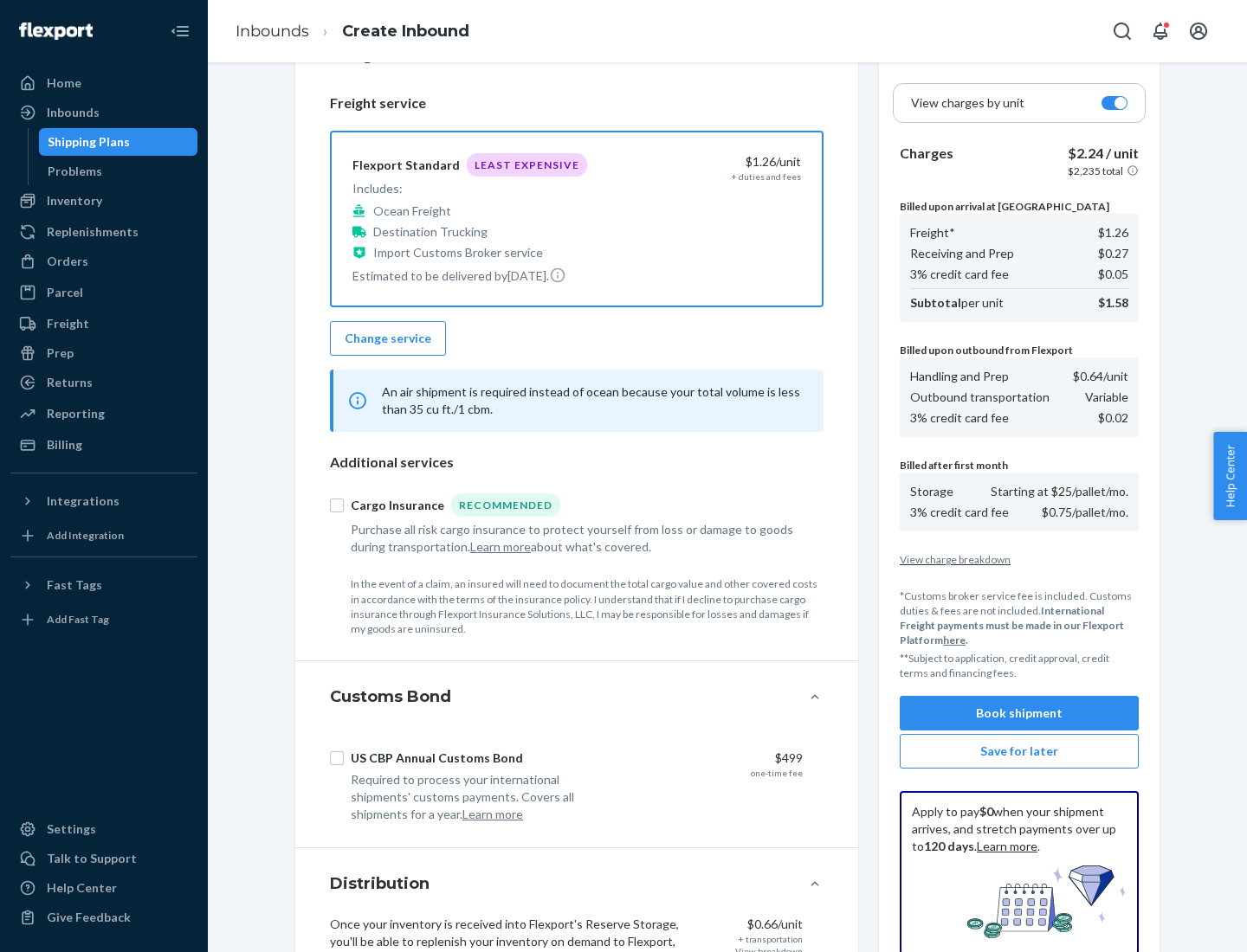
click at [1019, 713] on button "Book shipment" at bounding box center [1019, 713] width 239 height 34
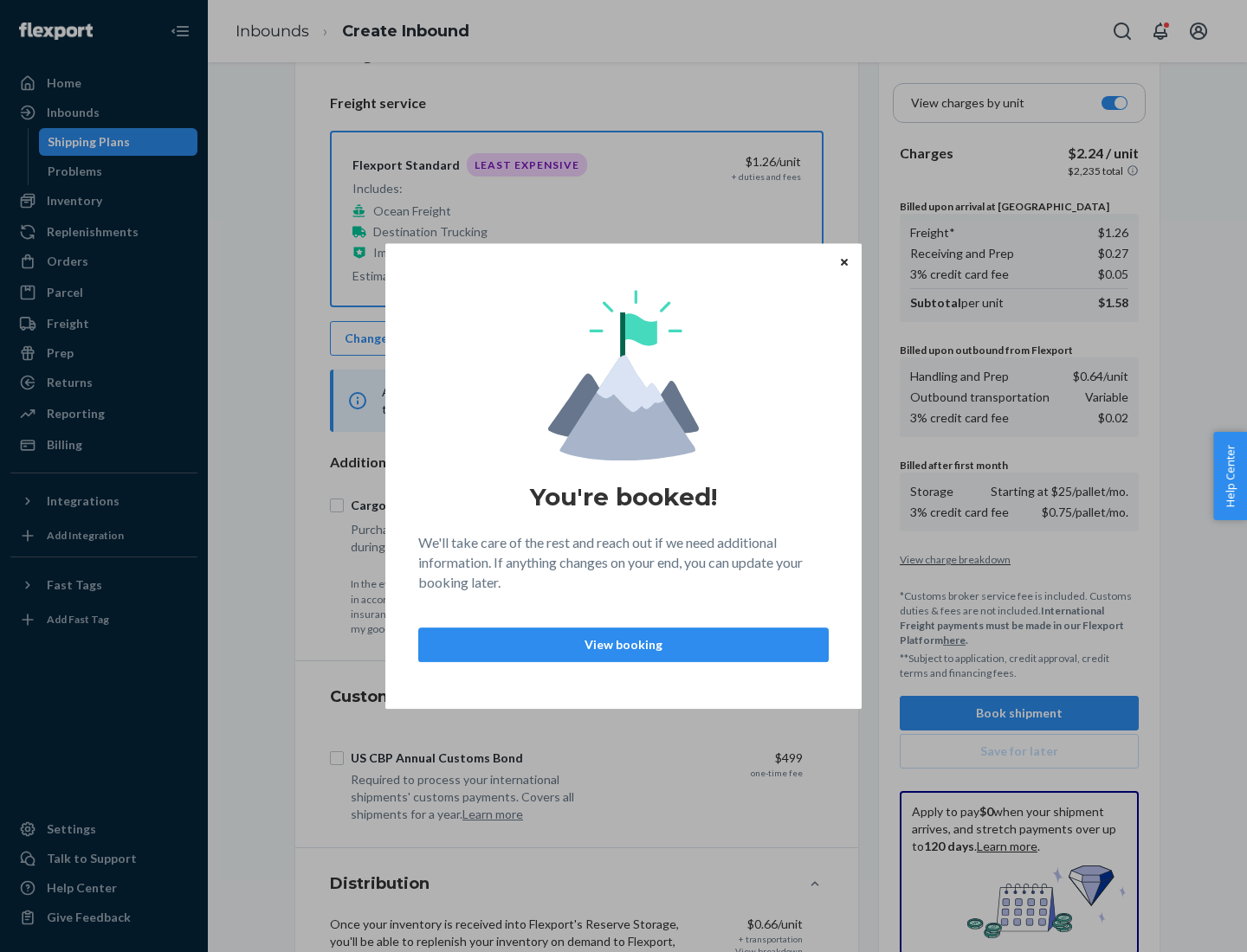
click at [623, 644] on p "View booking" at bounding box center [623, 645] width 381 height 17
